Goal: Task Accomplishment & Management: Use online tool/utility

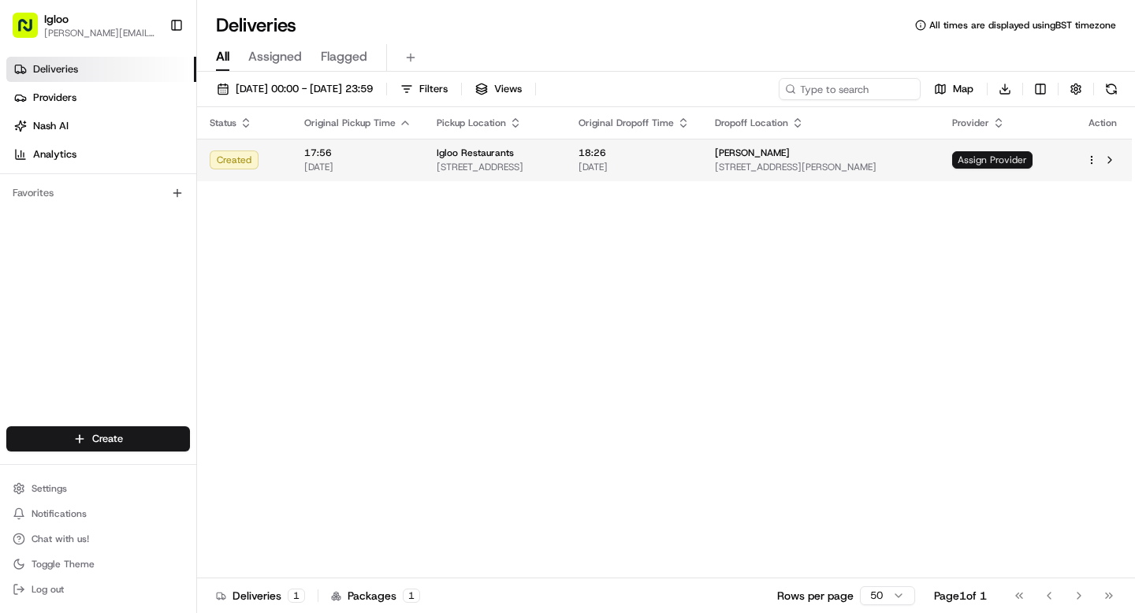
click at [1032, 161] on span "Assign Provider" at bounding box center [992, 159] width 80 height 17
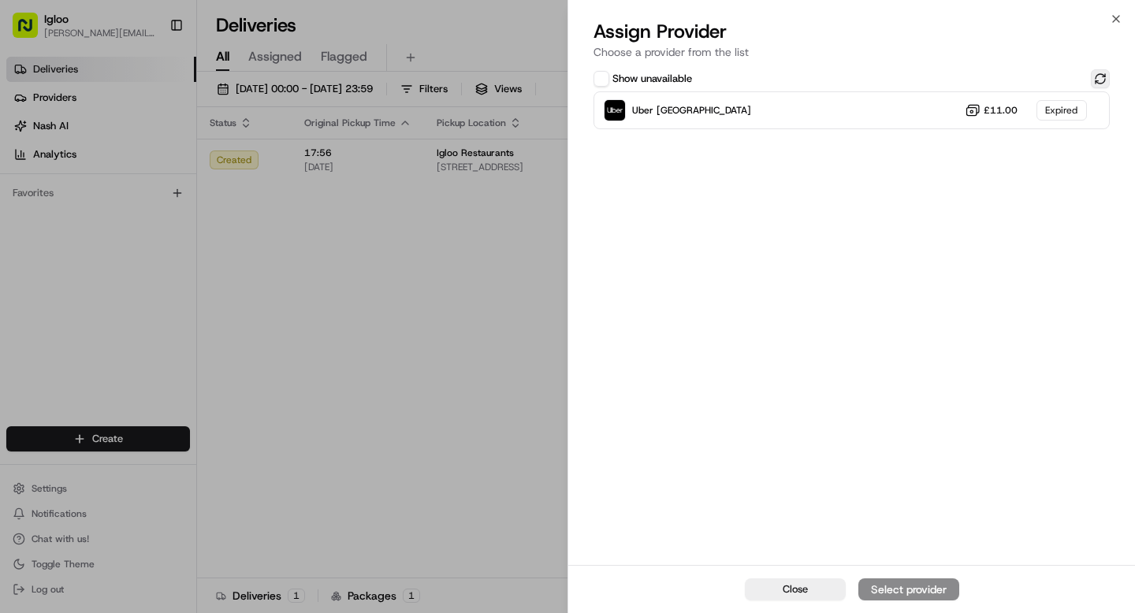
click at [1103, 79] on button at bounding box center [1100, 78] width 19 height 19
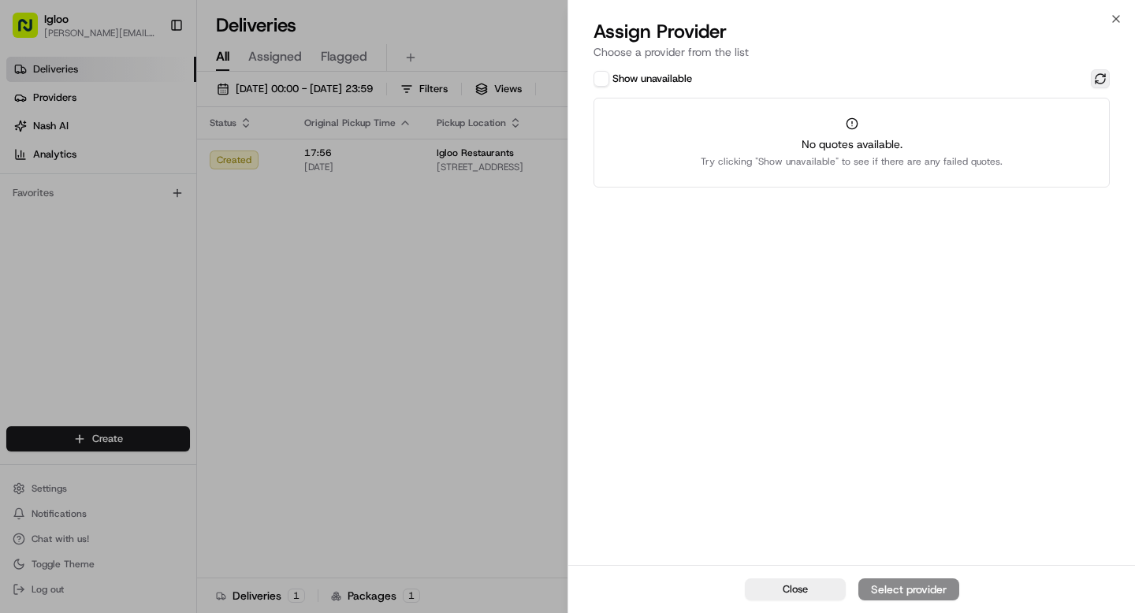
click at [1100, 78] on button at bounding box center [1100, 78] width 19 height 19
click at [603, 81] on button "Show unavailable" at bounding box center [601, 79] width 16 height 16
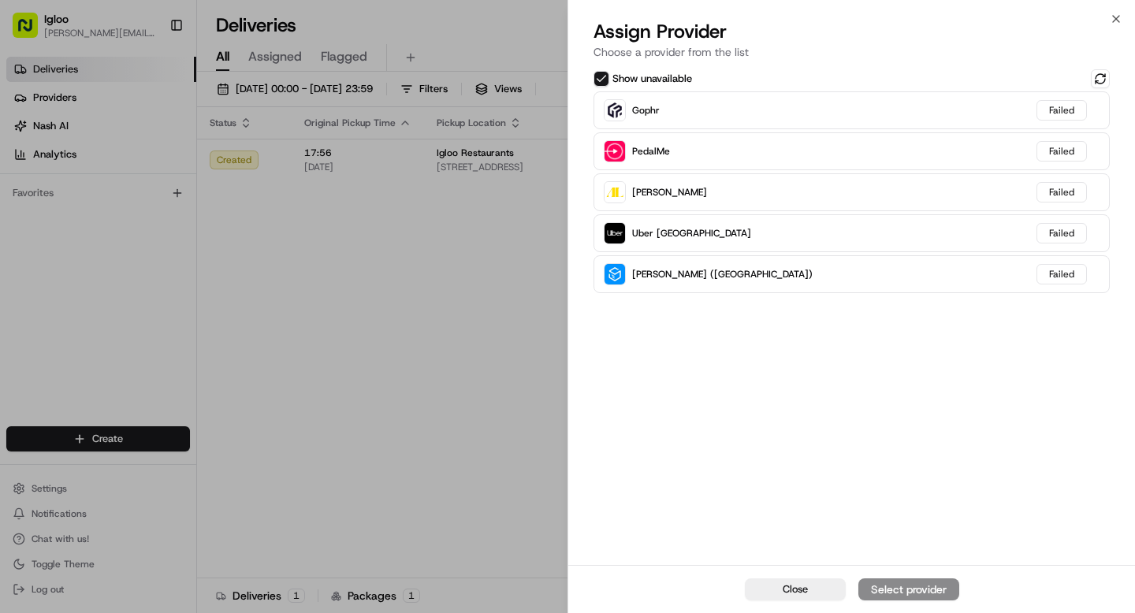
click at [603, 81] on button "Show unavailable" at bounding box center [601, 79] width 16 height 16
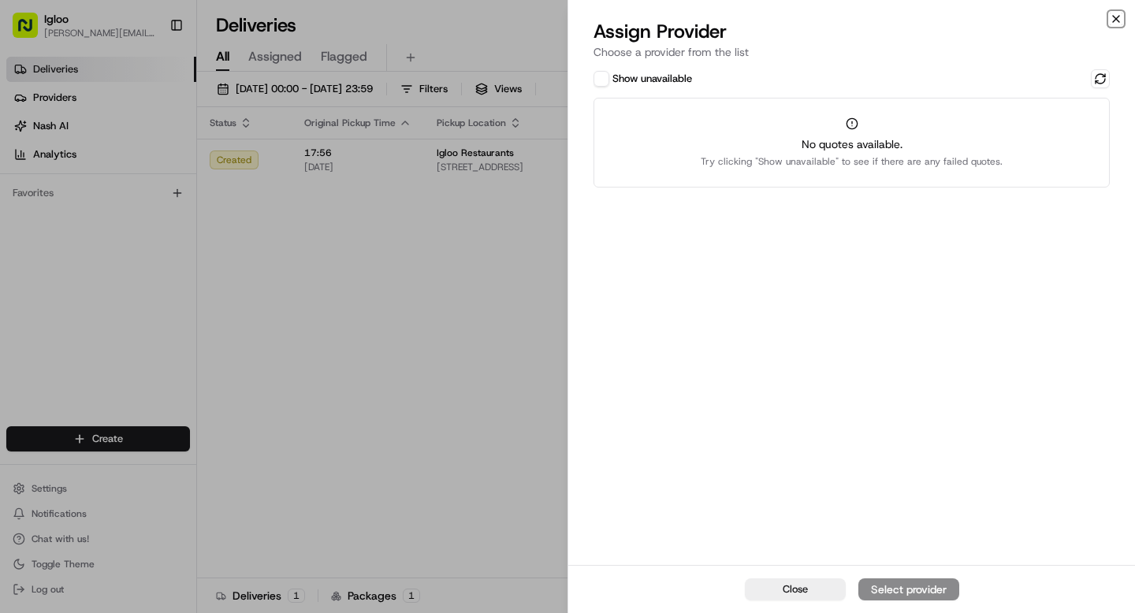
click at [1118, 20] on icon "button" at bounding box center [1116, 19] width 13 height 13
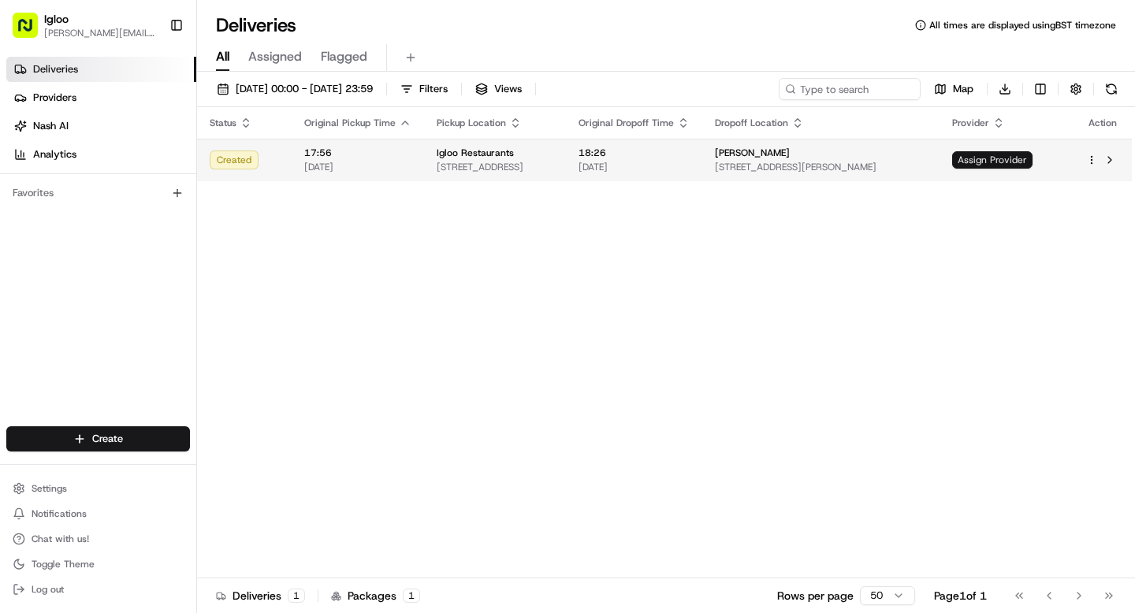
click at [1032, 162] on span "Assign Provider" at bounding box center [992, 159] width 80 height 17
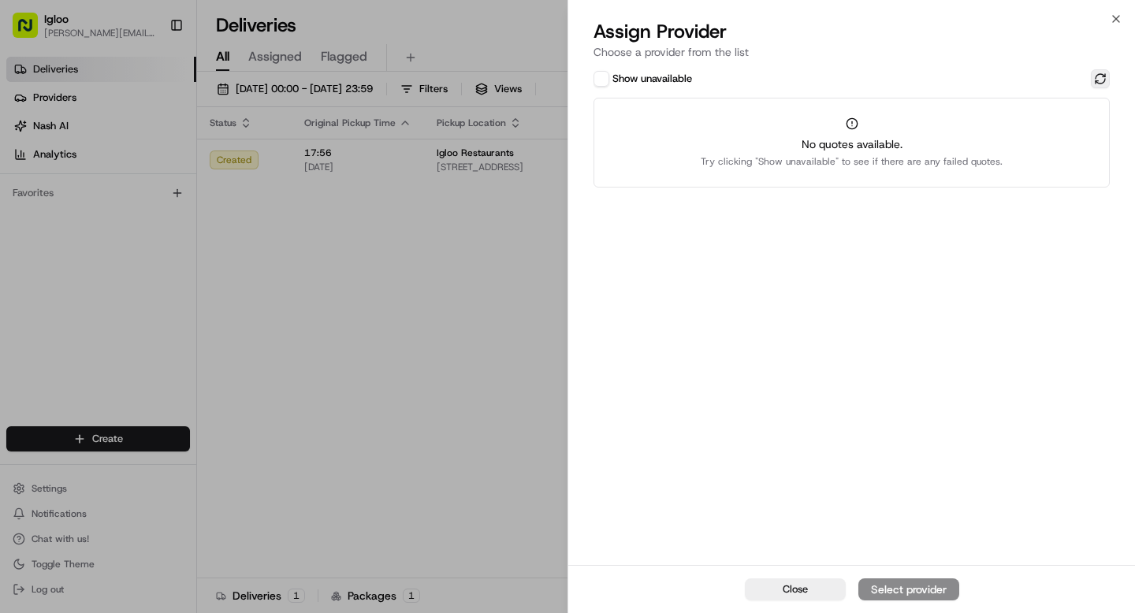
click at [1101, 70] on button at bounding box center [1100, 78] width 19 height 19
click at [1111, 13] on icon "button" at bounding box center [1116, 19] width 13 height 13
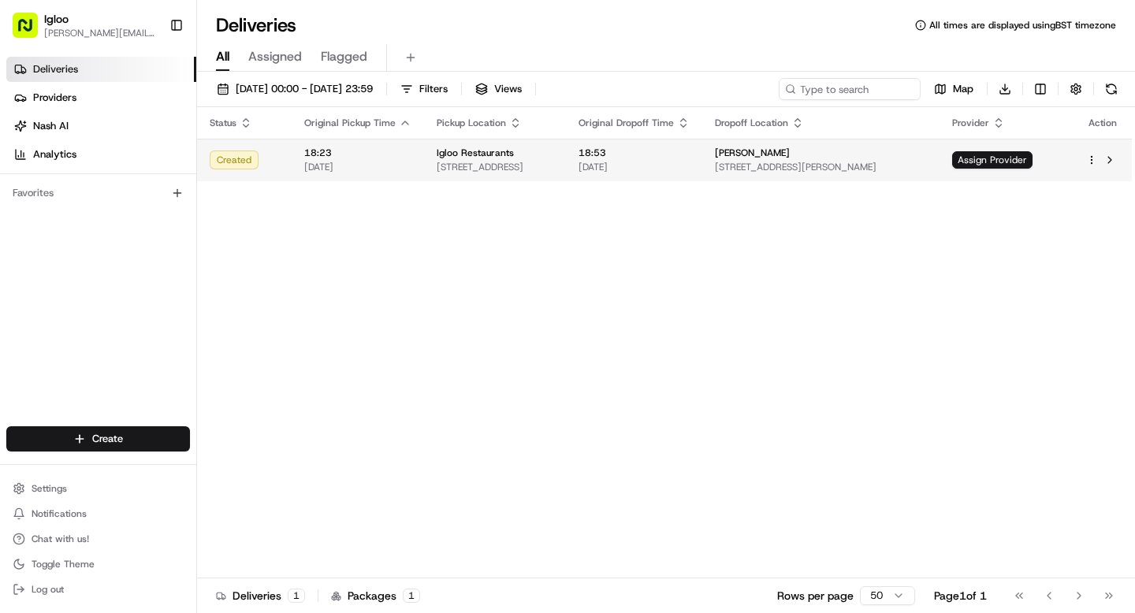
click at [566, 155] on td "Igloo Restaurants [STREET_ADDRESS]" at bounding box center [495, 160] width 142 height 43
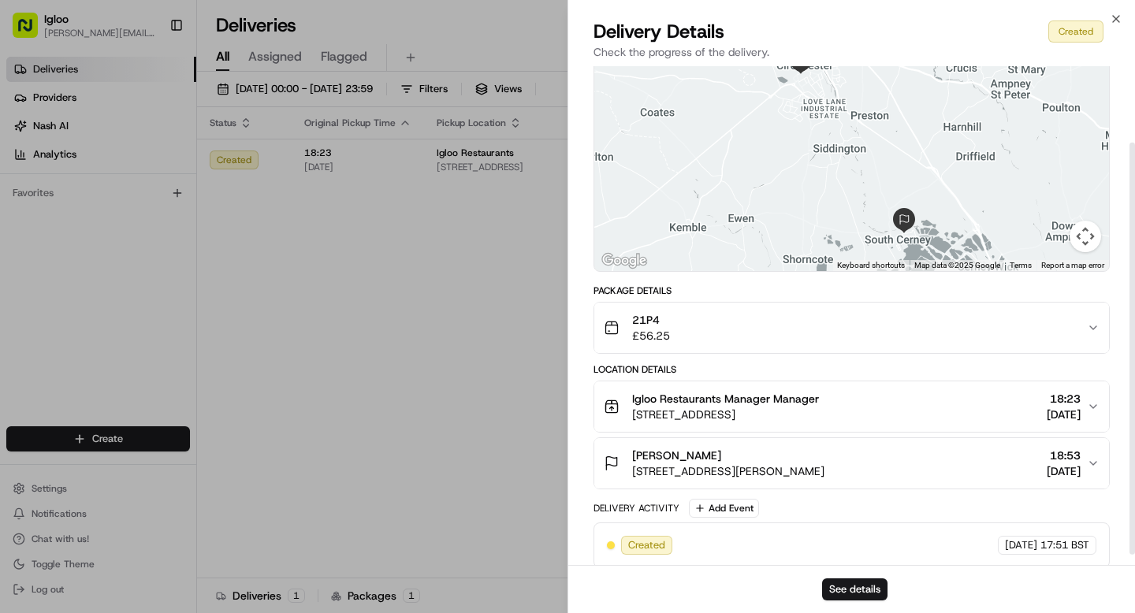
scroll to position [105, 0]
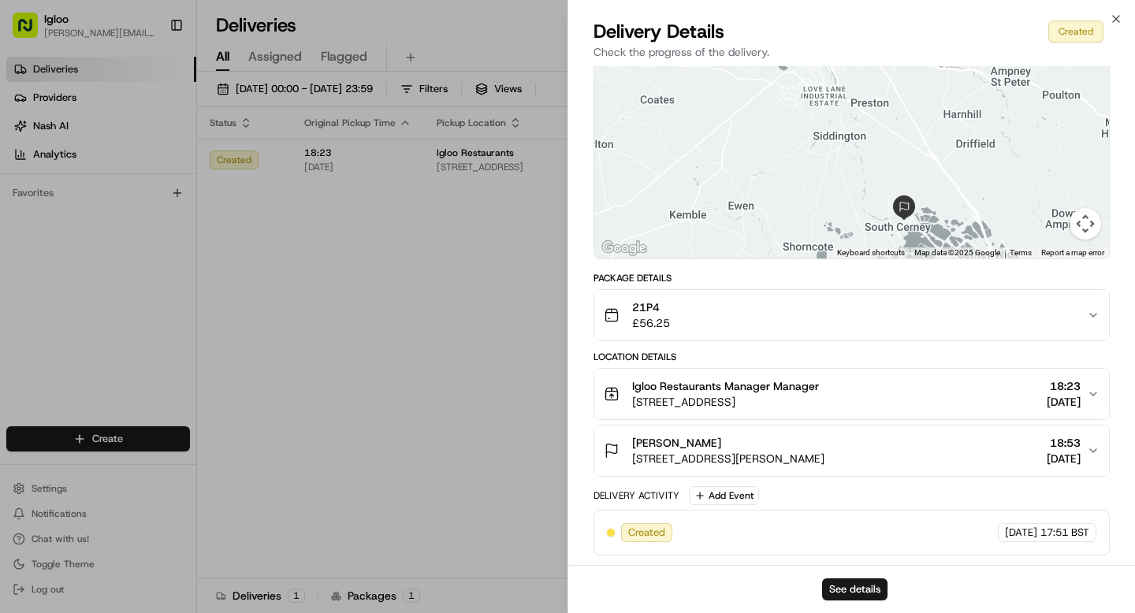
click at [1025, 311] on div "21P4 £56.25" at bounding box center [845, 315] width 483 height 32
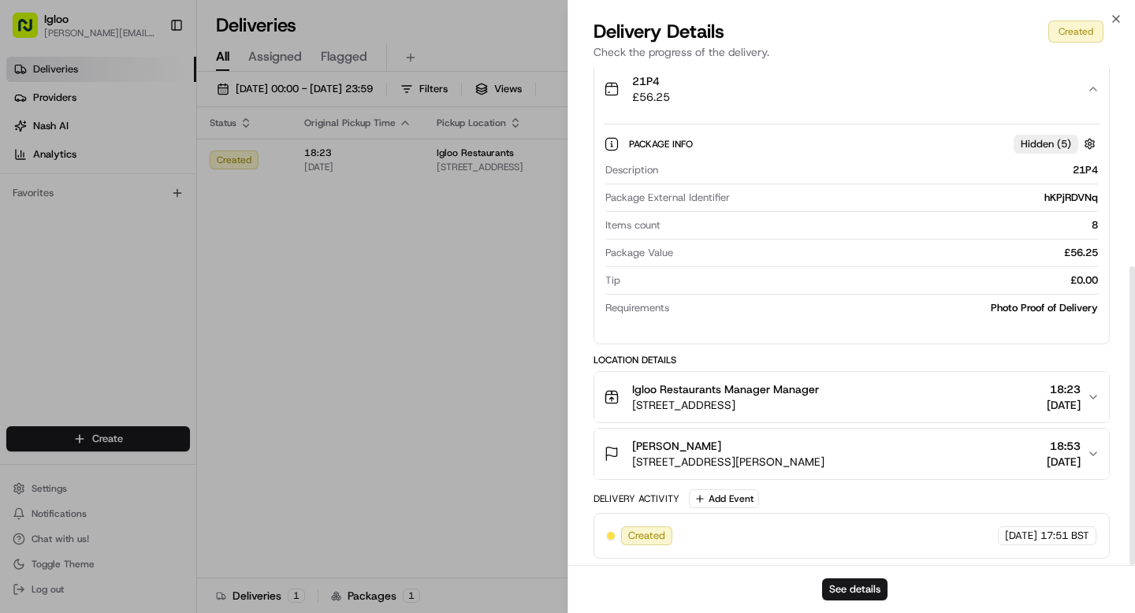
scroll to position [334, 0]
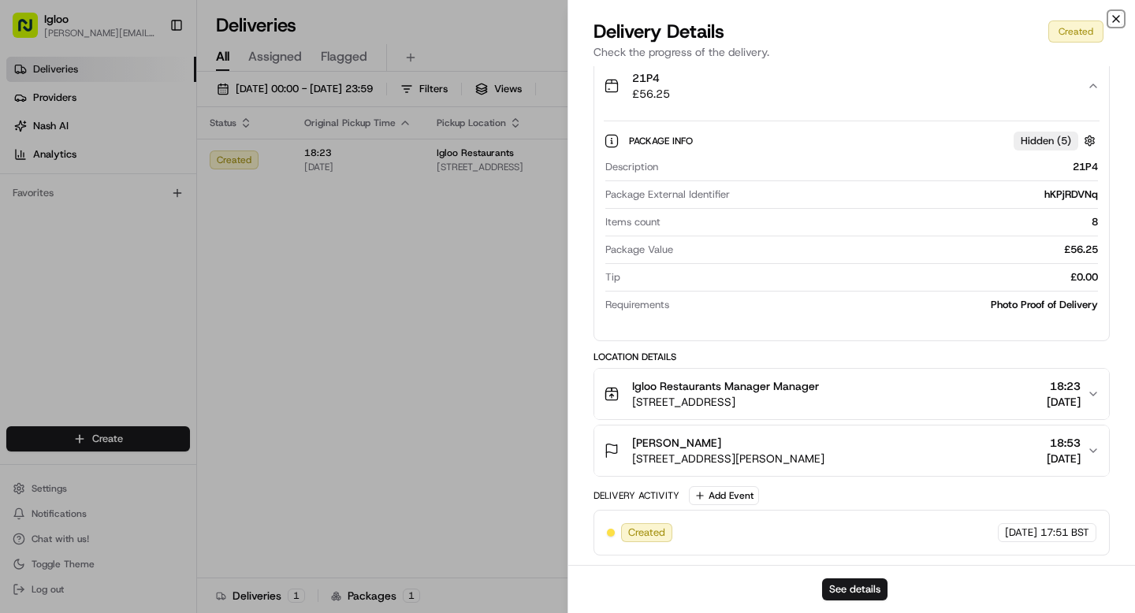
click at [1121, 20] on icon "button" at bounding box center [1116, 19] width 13 height 13
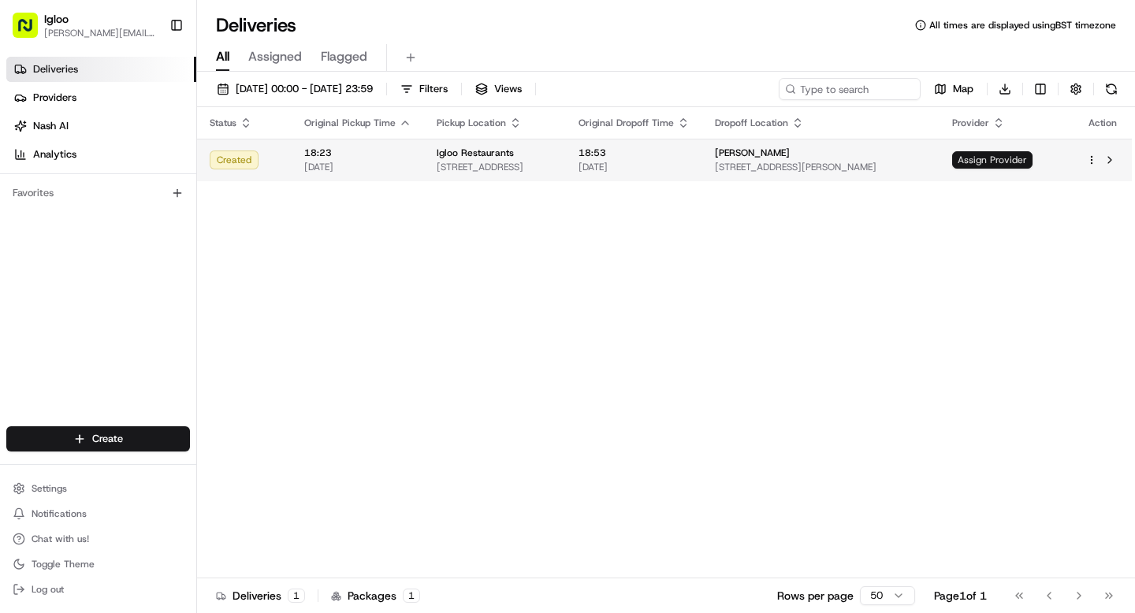
click at [1029, 165] on span "Assign Provider" at bounding box center [992, 159] width 80 height 17
